Goal: Task Accomplishment & Management: Manage account settings

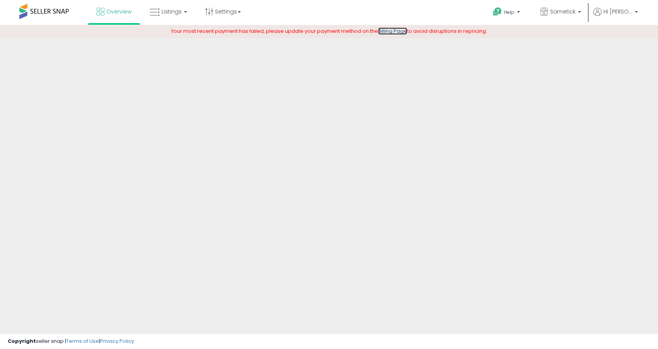
click at [390, 29] on link "Billing Page" at bounding box center [392, 30] width 29 height 7
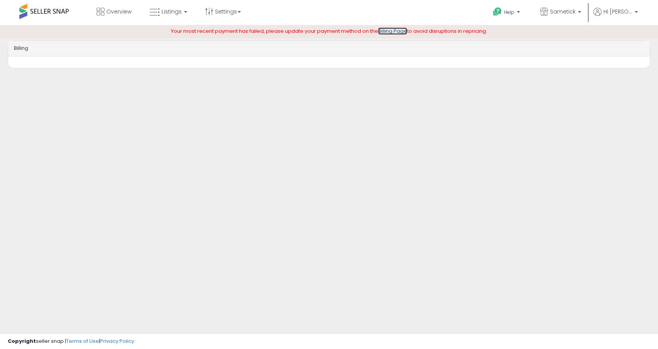
click at [395, 31] on link "Billing Page" at bounding box center [392, 30] width 29 height 7
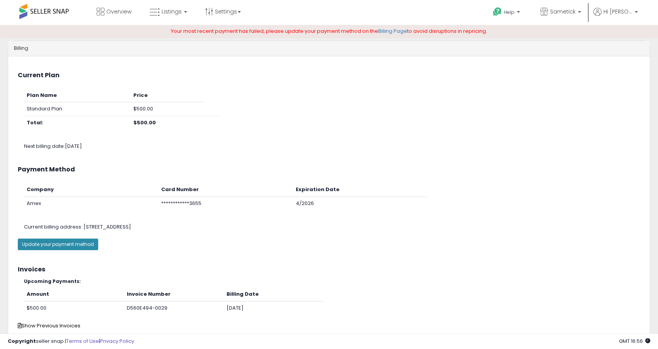
click at [78, 243] on button "Update your payment method" at bounding box center [58, 245] width 80 height 12
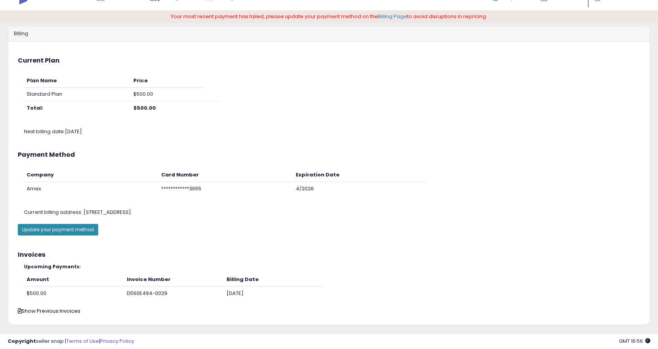
scroll to position [12, 0]
